Goal: Task Accomplishment & Management: Manage account settings

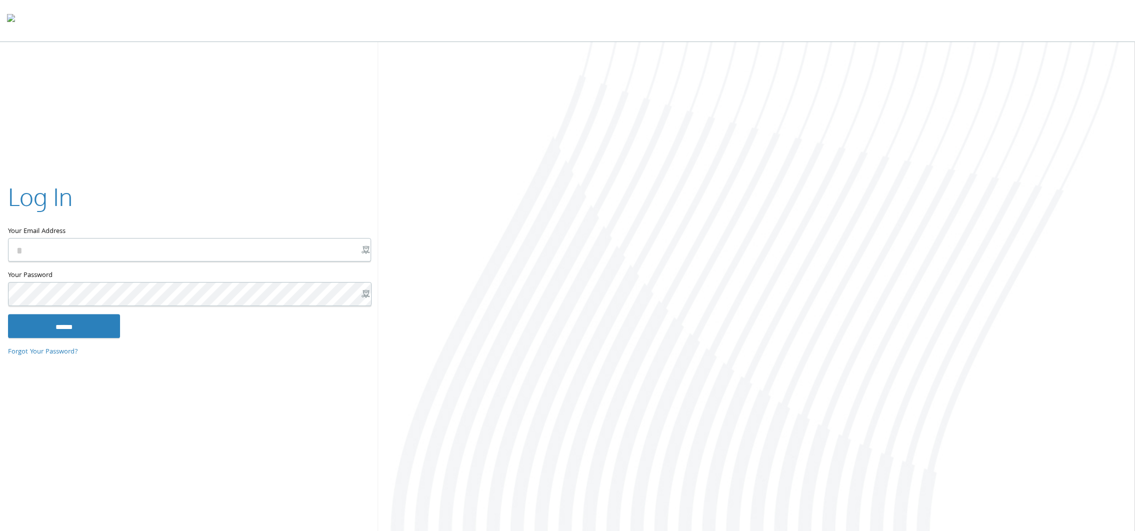
type input "**********"
click at [364, 246] on x-icon-a66b8 at bounding box center [366, 250] width 8 height 8
type input "**********"
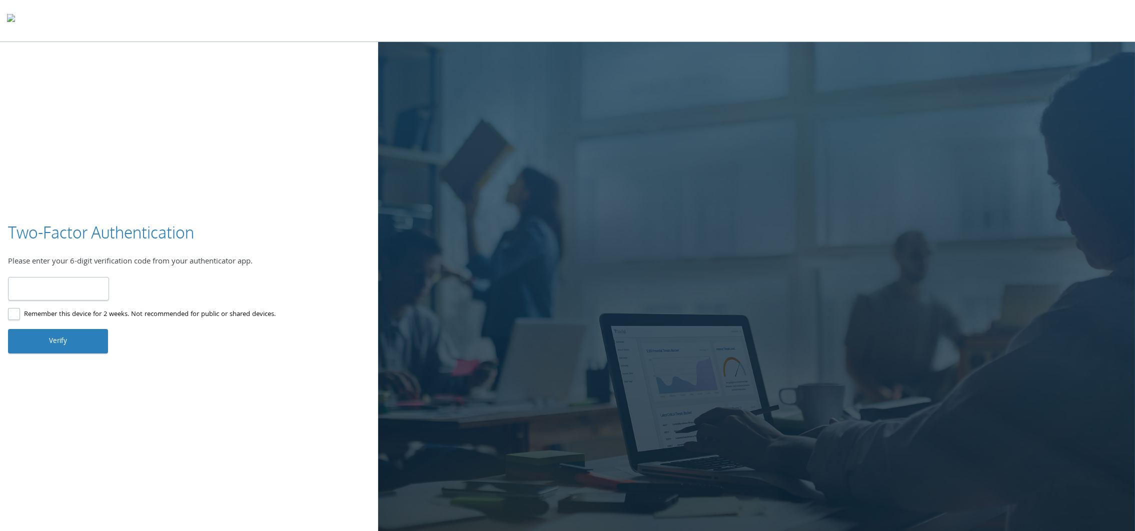
click at [240, 152] on div "Two-Factor Authentication Please enter your 6-digit verification code from your…" at bounding box center [567, 287] width 1135 height 491
